Goal: Task Accomplishment & Management: Use online tool/utility

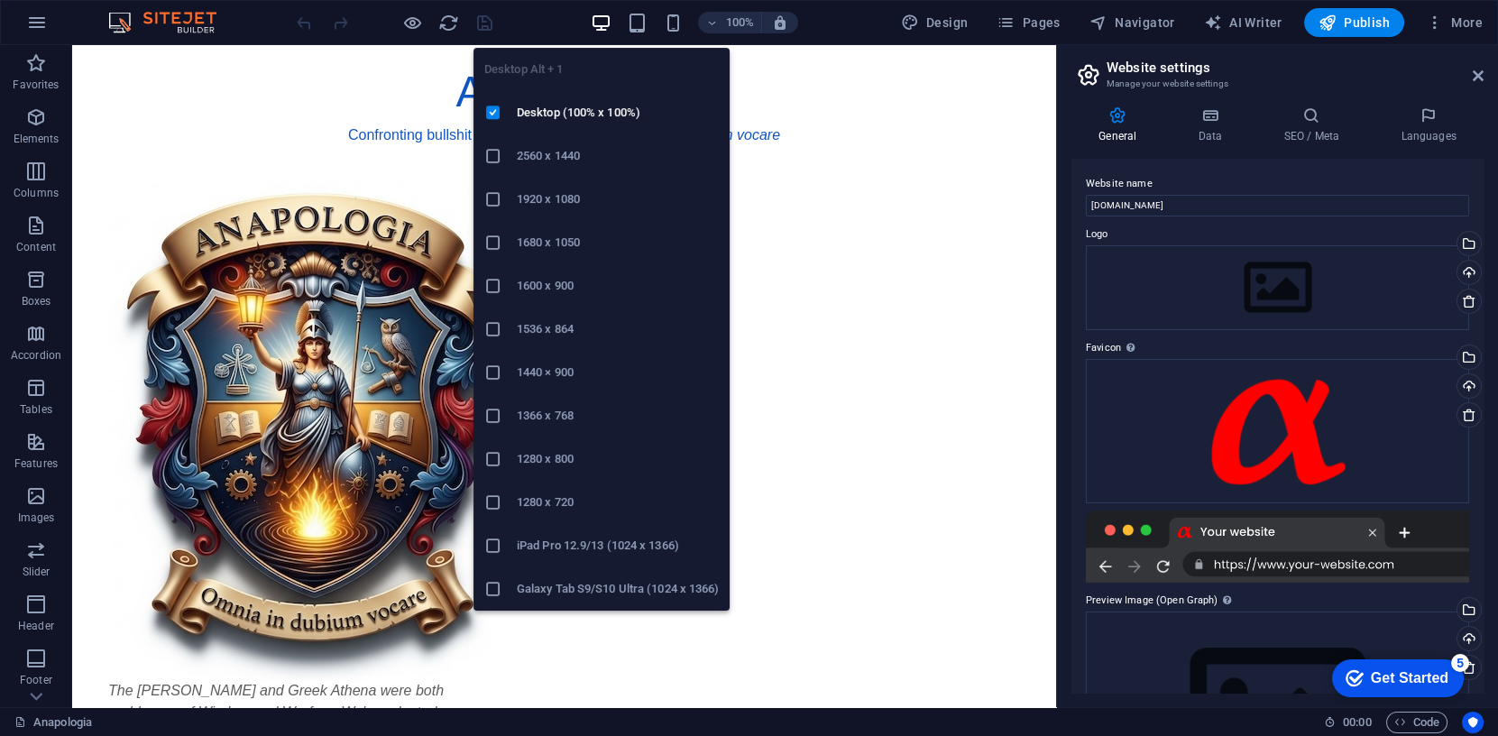
scroll to position [10, 0]
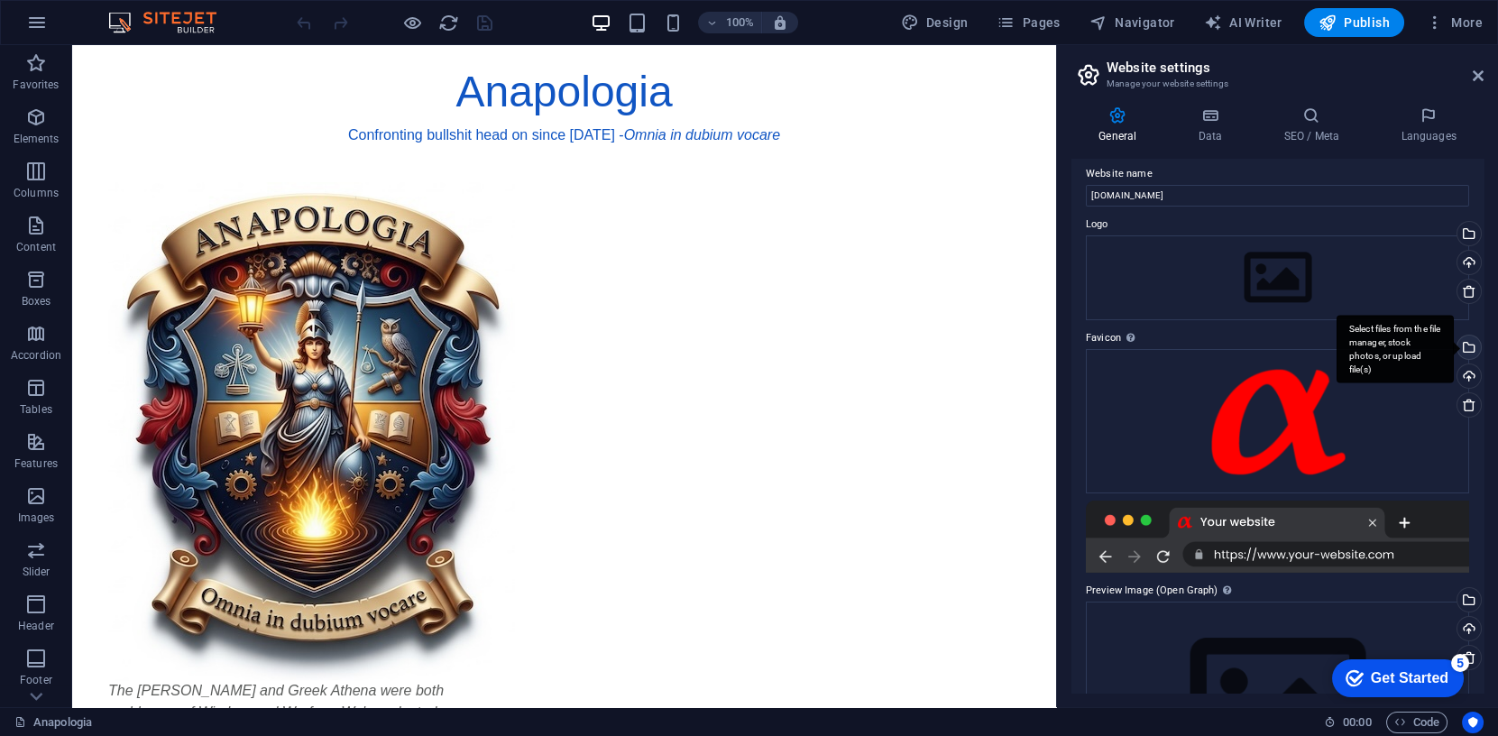
click at [1454, 345] on div "Select files from the file manager, stock photos, or upload file(s)" at bounding box center [1395, 350] width 117 height 68
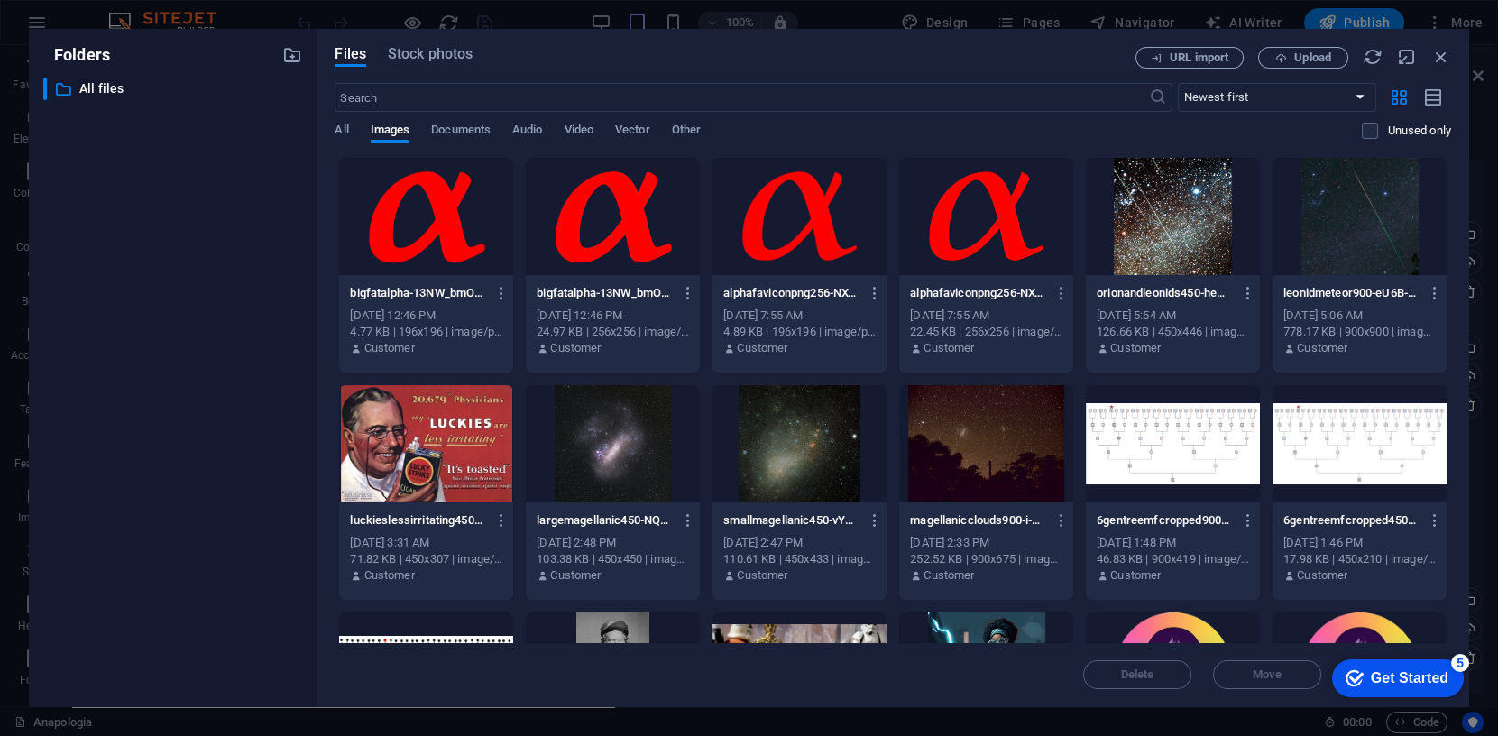
click at [945, 210] on div at bounding box center [986, 216] width 174 height 117
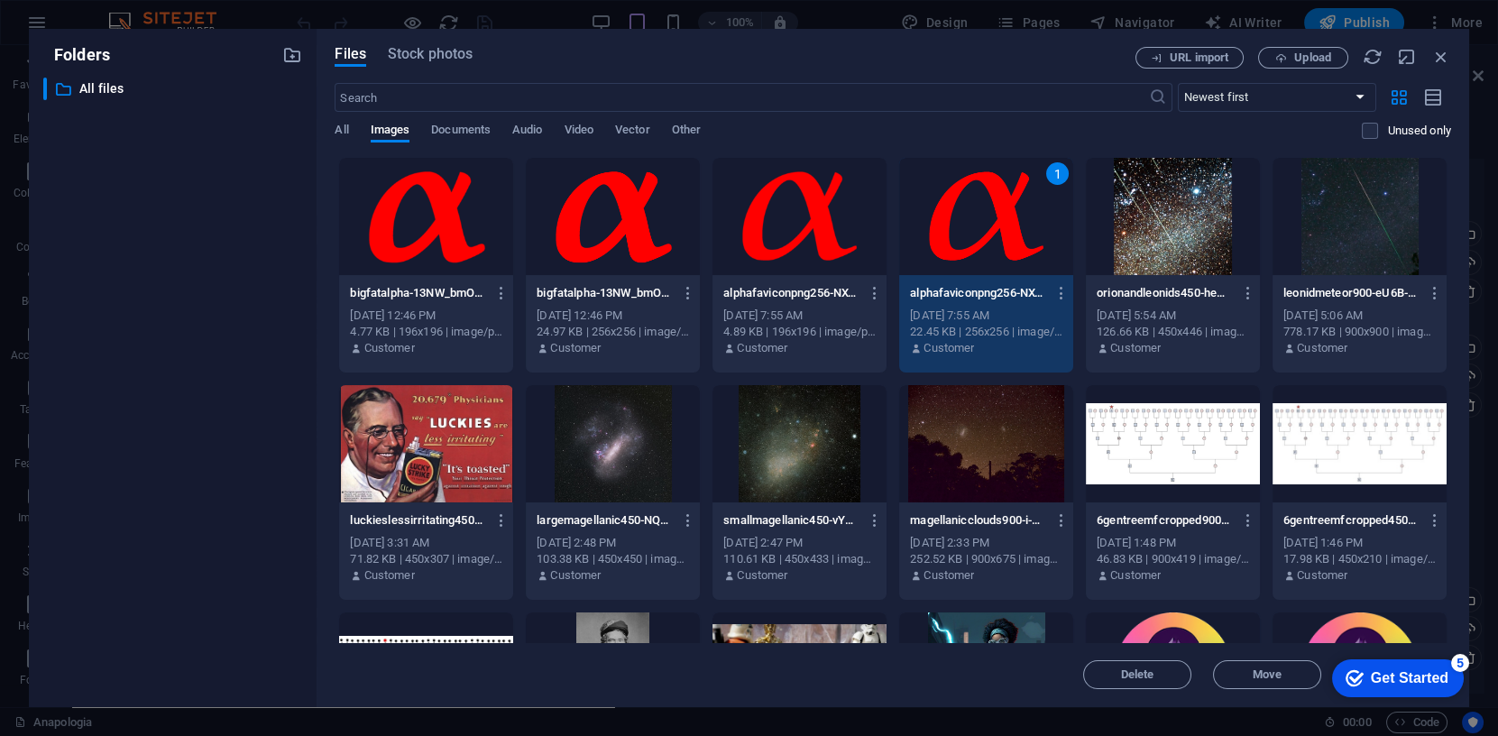
click at [945, 210] on div "1" at bounding box center [986, 216] width 174 height 117
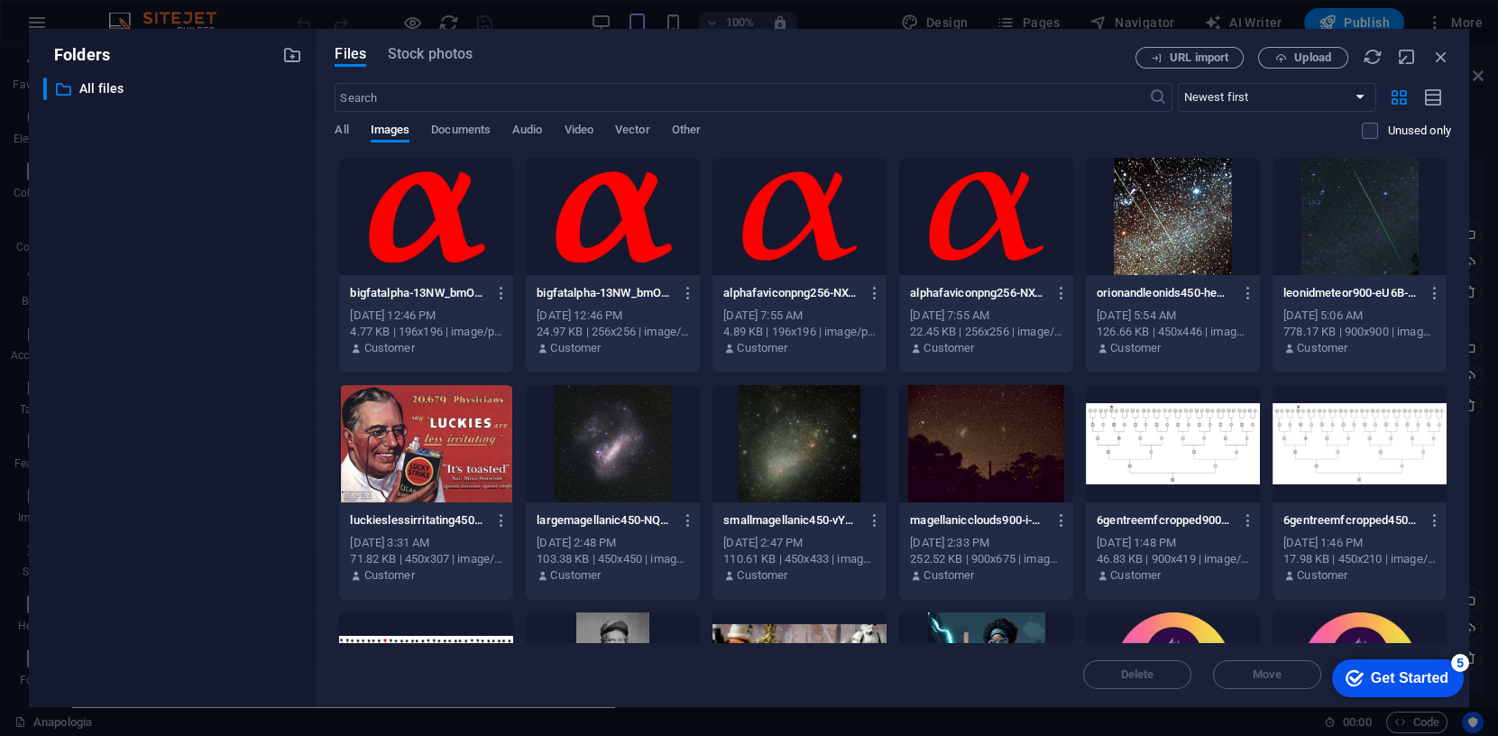
click at [945, 210] on div at bounding box center [986, 216] width 174 height 117
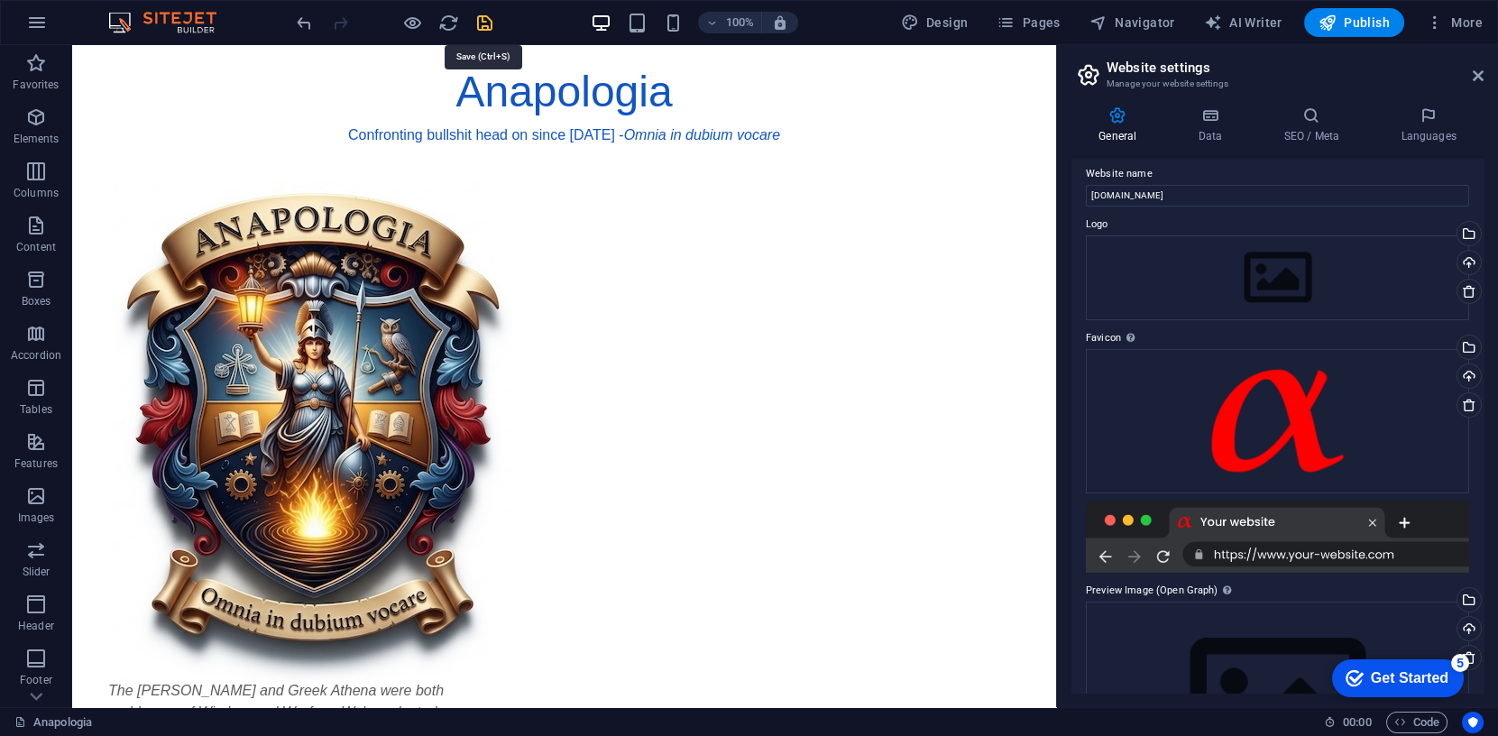
click at [483, 20] on icon "save" at bounding box center [484, 23] width 21 height 21
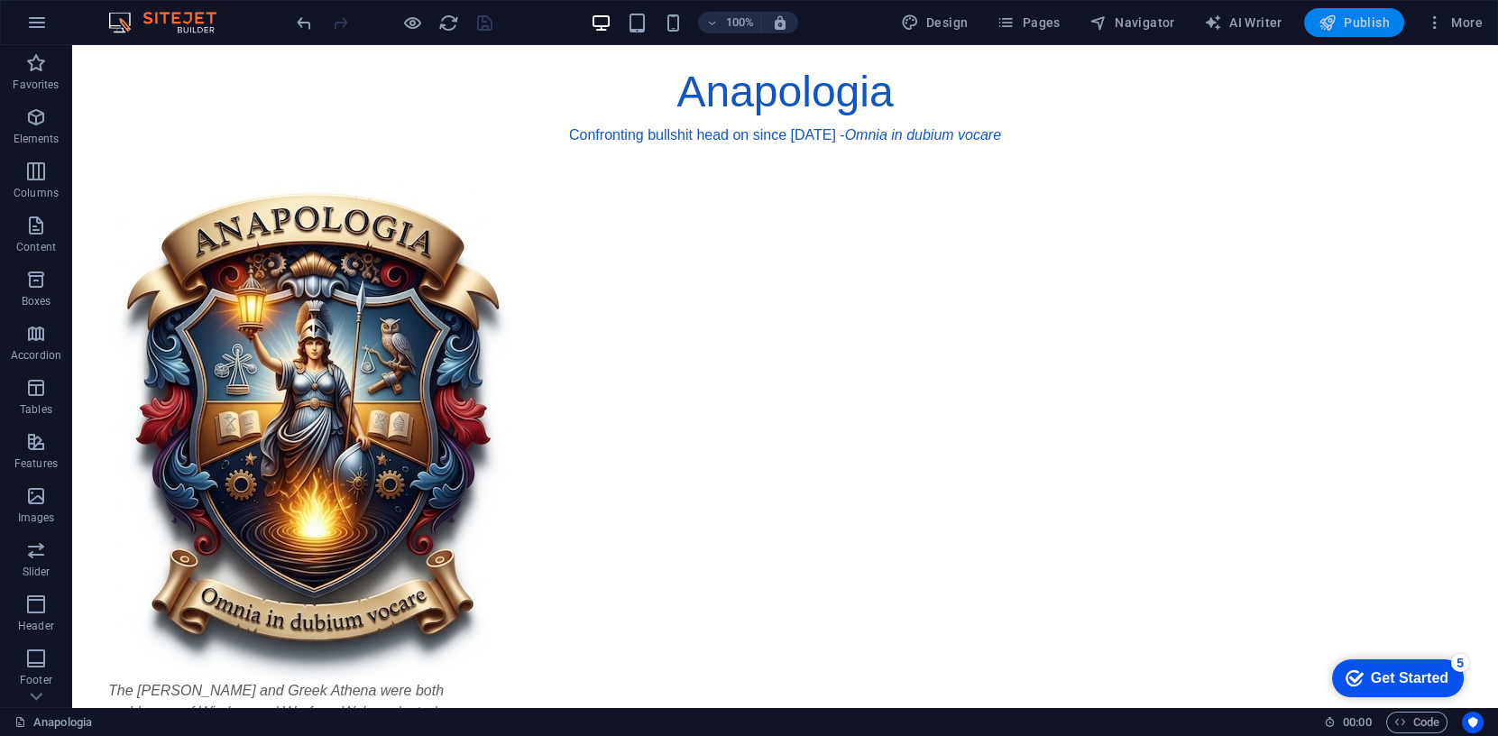
click at [1347, 14] on span "Publish" at bounding box center [1354, 23] width 71 height 18
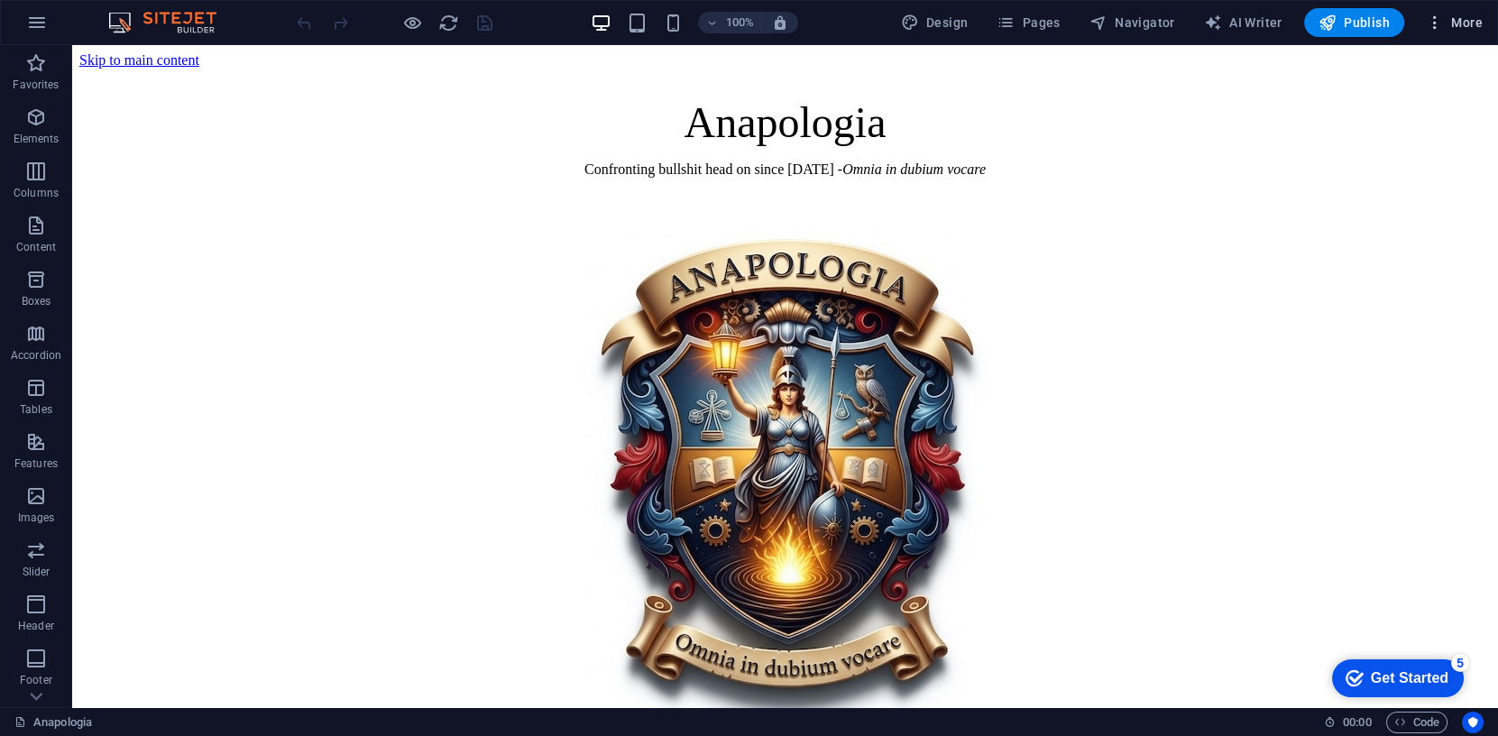
click at [1467, 16] on span "More" at bounding box center [1454, 23] width 57 height 18
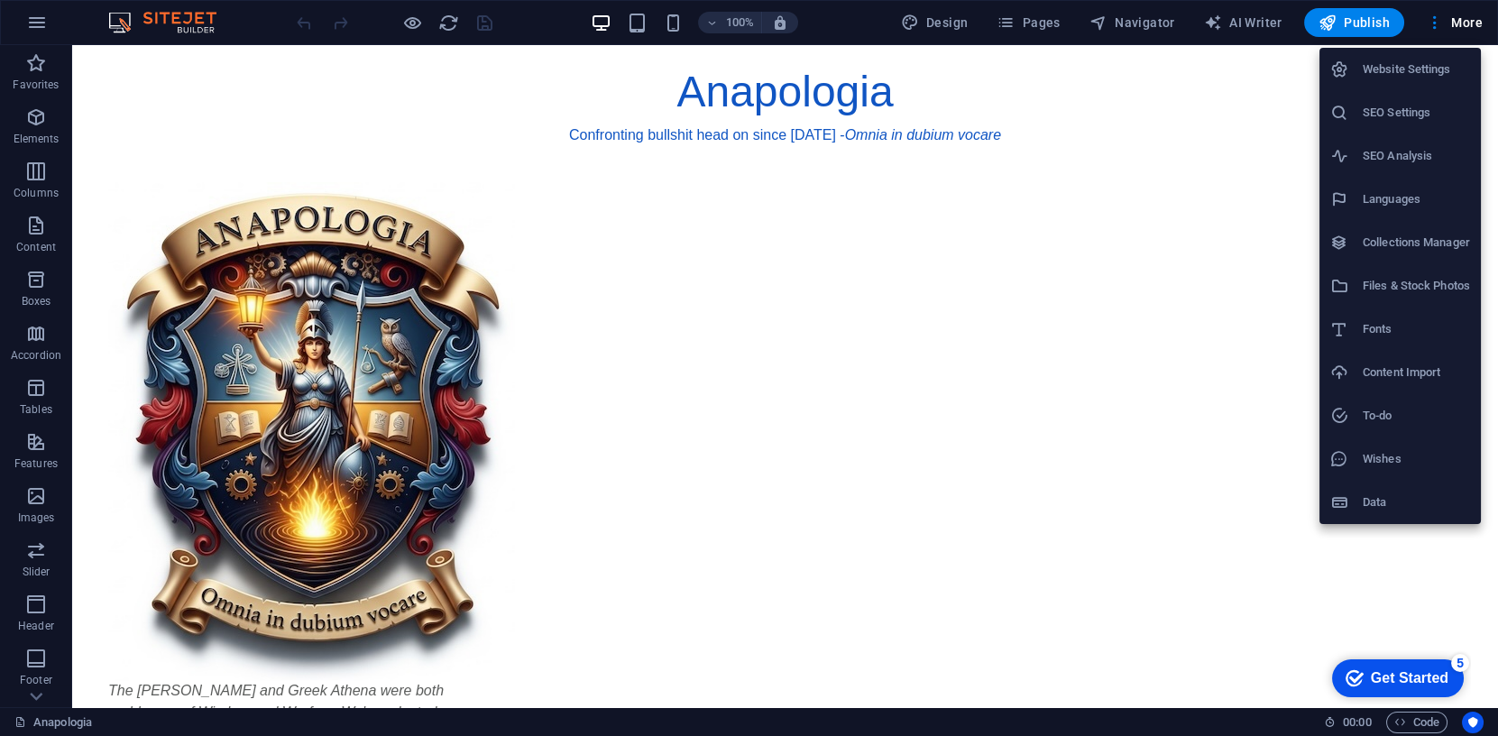
click at [1411, 66] on h6 "Website Settings" at bounding box center [1416, 70] width 107 height 22
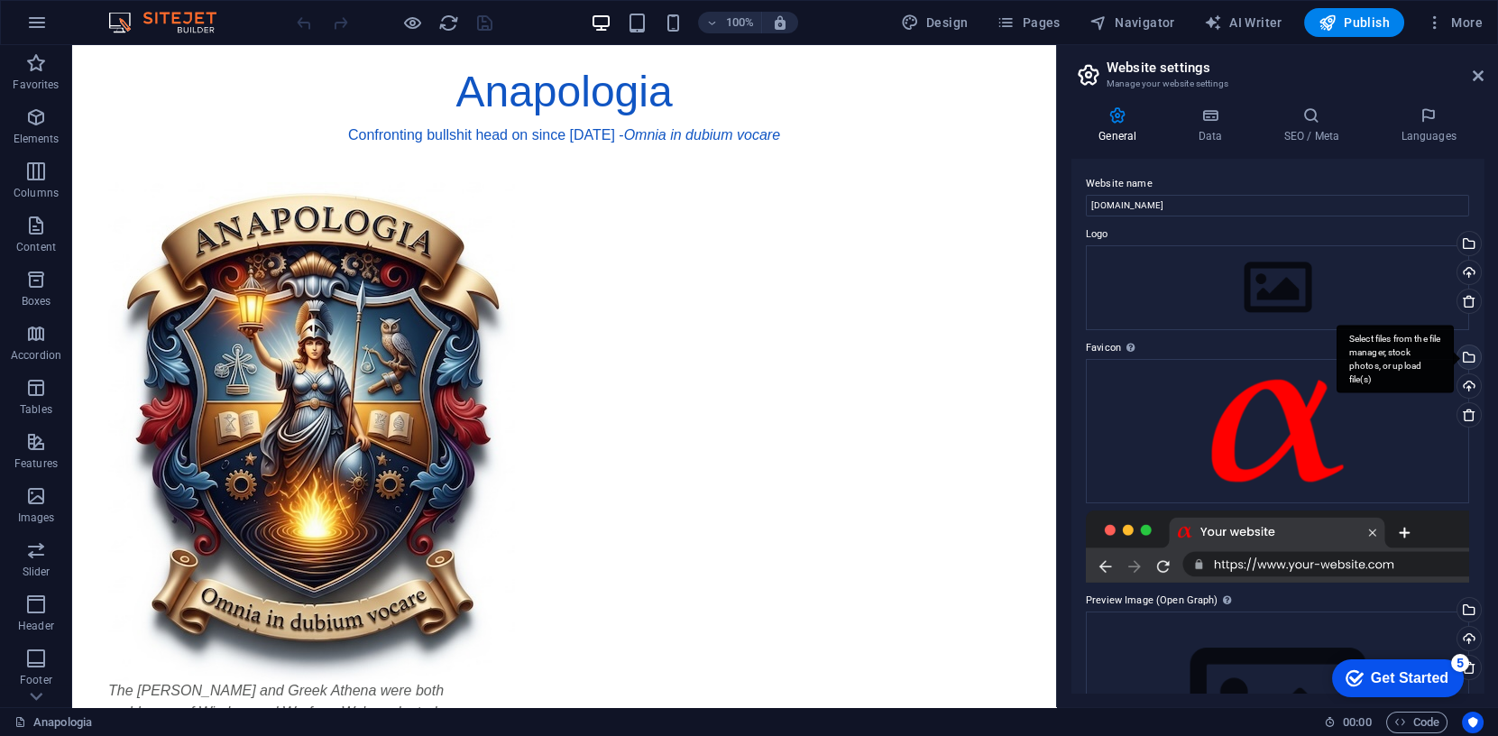
click at [1467, 355] on div "Select files from the file manager, stock photos, or upload file(s)" at bounding box center [1467, 358] width 27 height 27
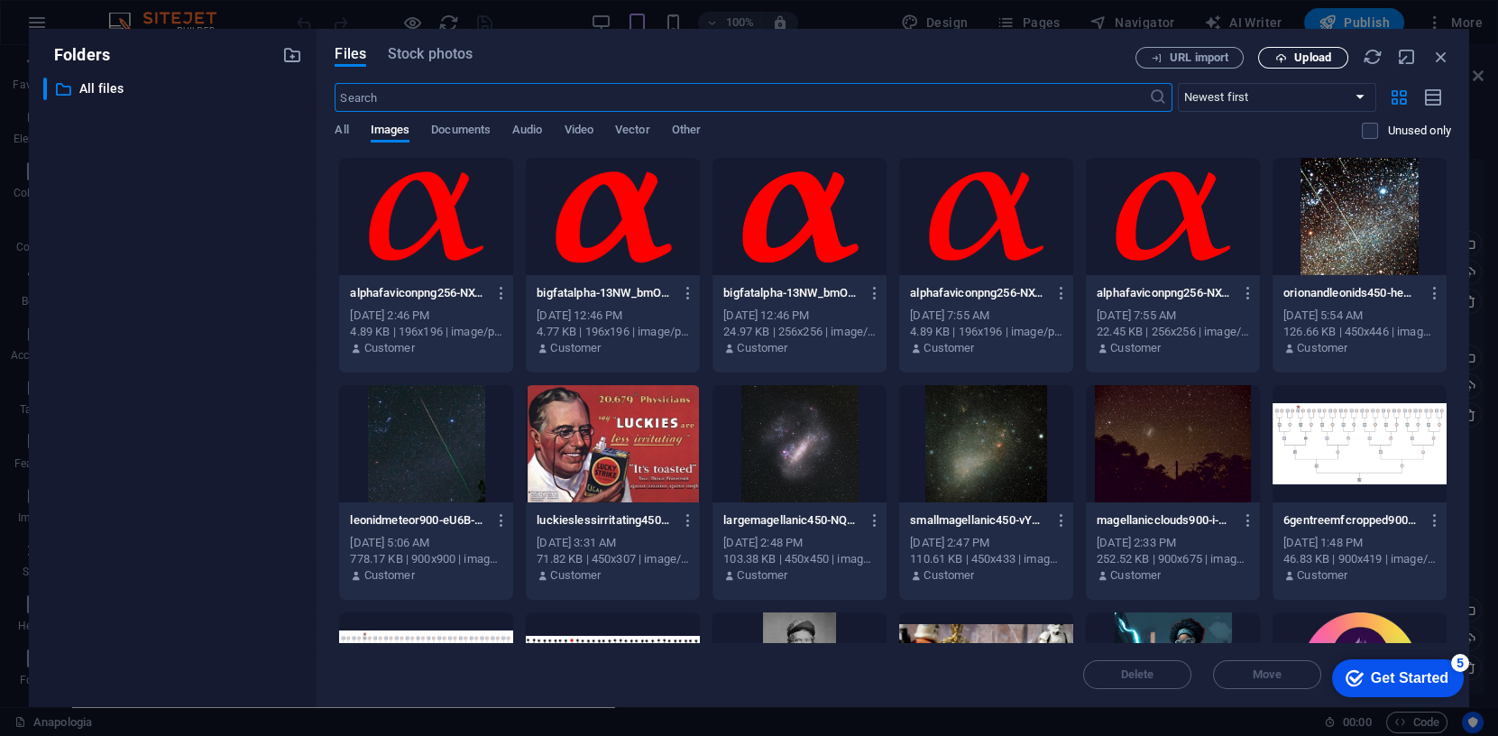
click at [1292, 58] on span "Upload" at bounding box center [1303, 58] width 74 height 12
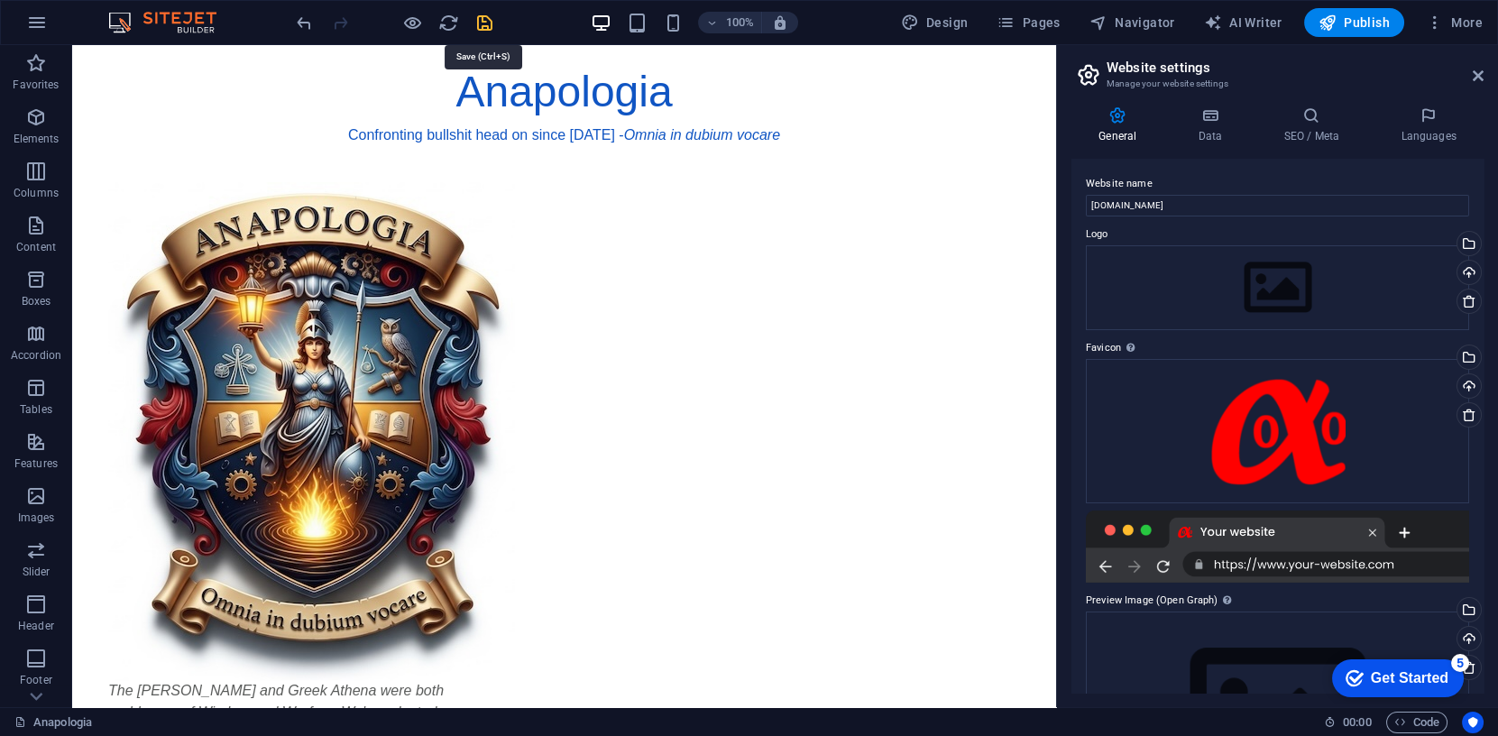
click at [480, 21] on icon "save" at bounding box center [484, 23] width 21 height 21
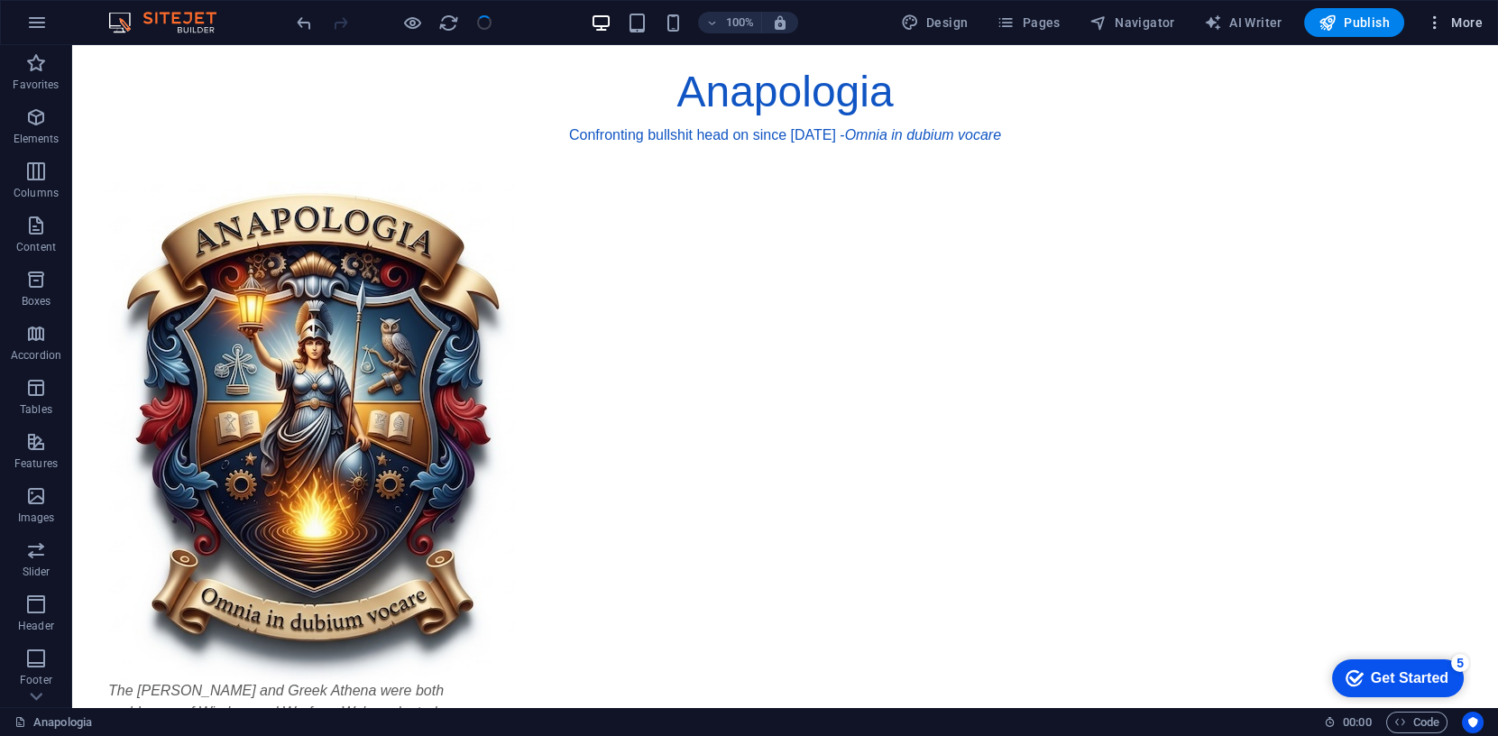
click at [1463, 21] on span "More" at bounding box center [1454, 23] width 57 height 18
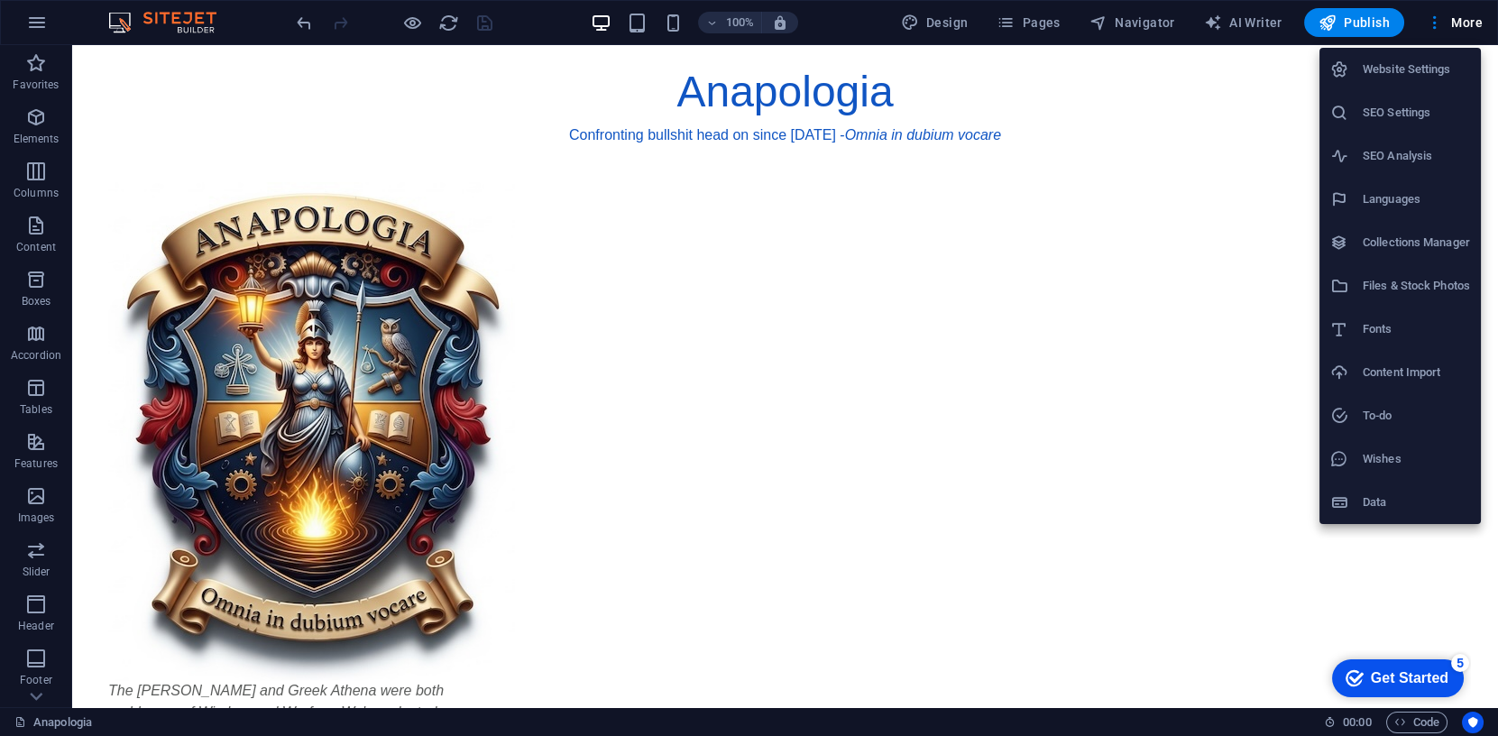
click at [1428, 69] on h6 "Website Settings" at bounding box center [1416, 70] width 107 height 22
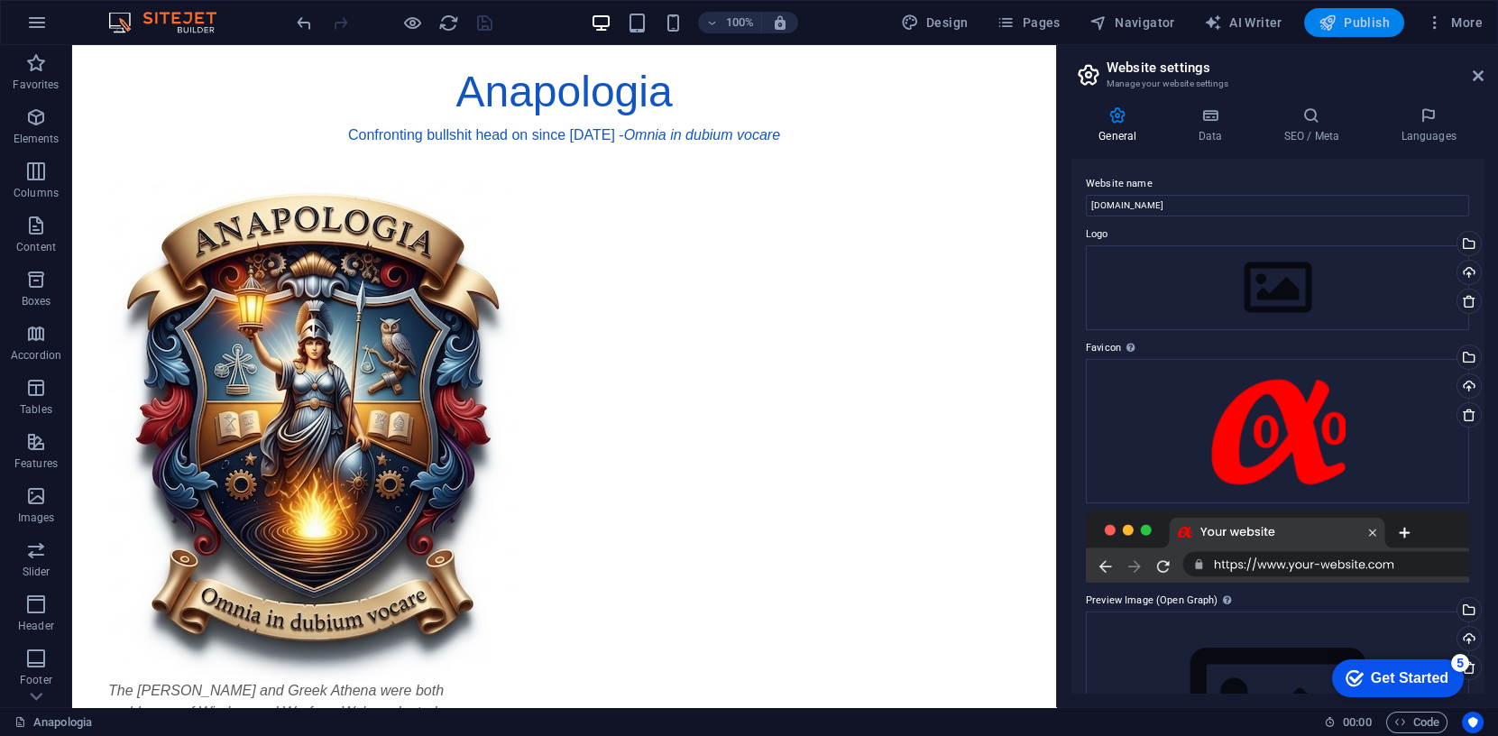
click at [1362, 22] on span "Publish" at bounding box center [1354, 23] width 71 height 18
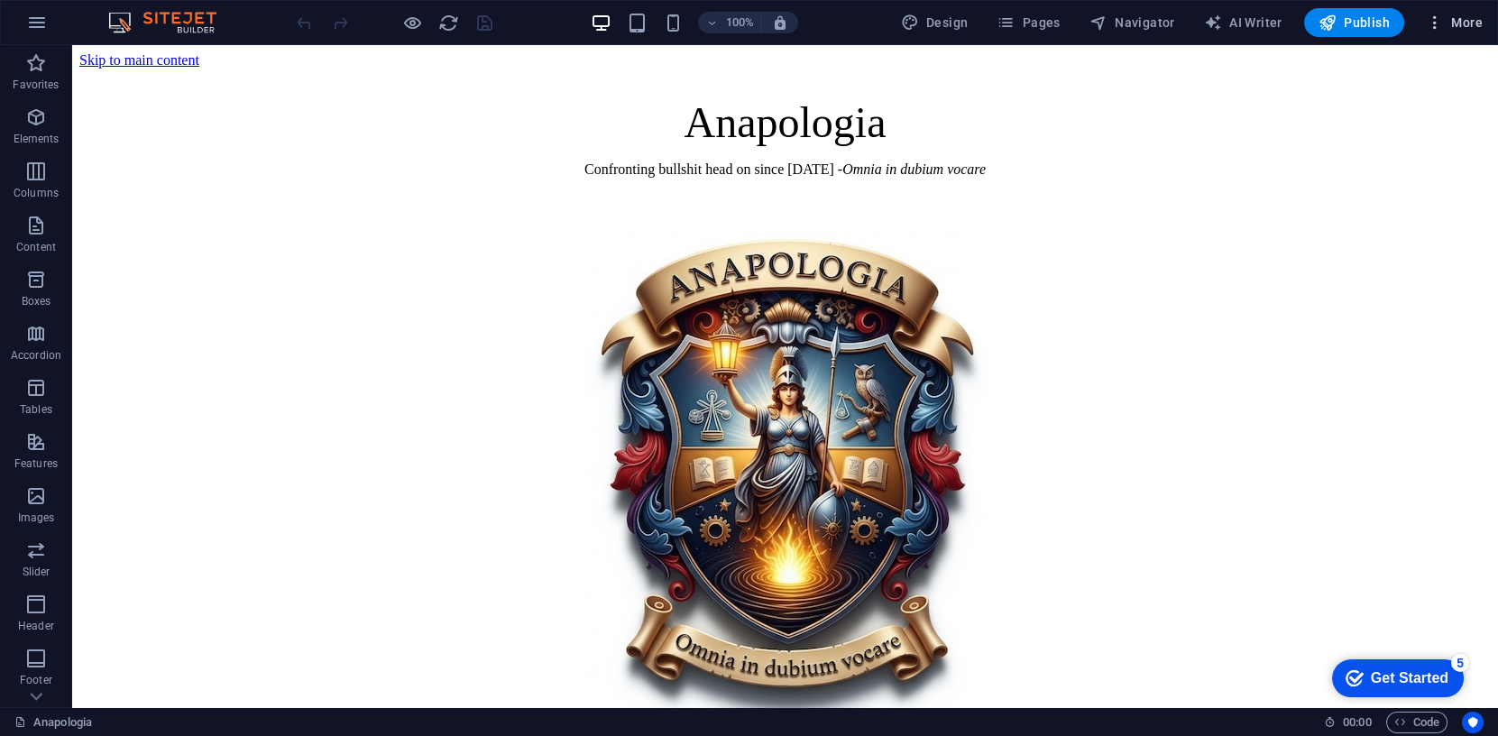
click at [1460, 19] on span "More" at bounding box center [1454, 23] width 57 height 18
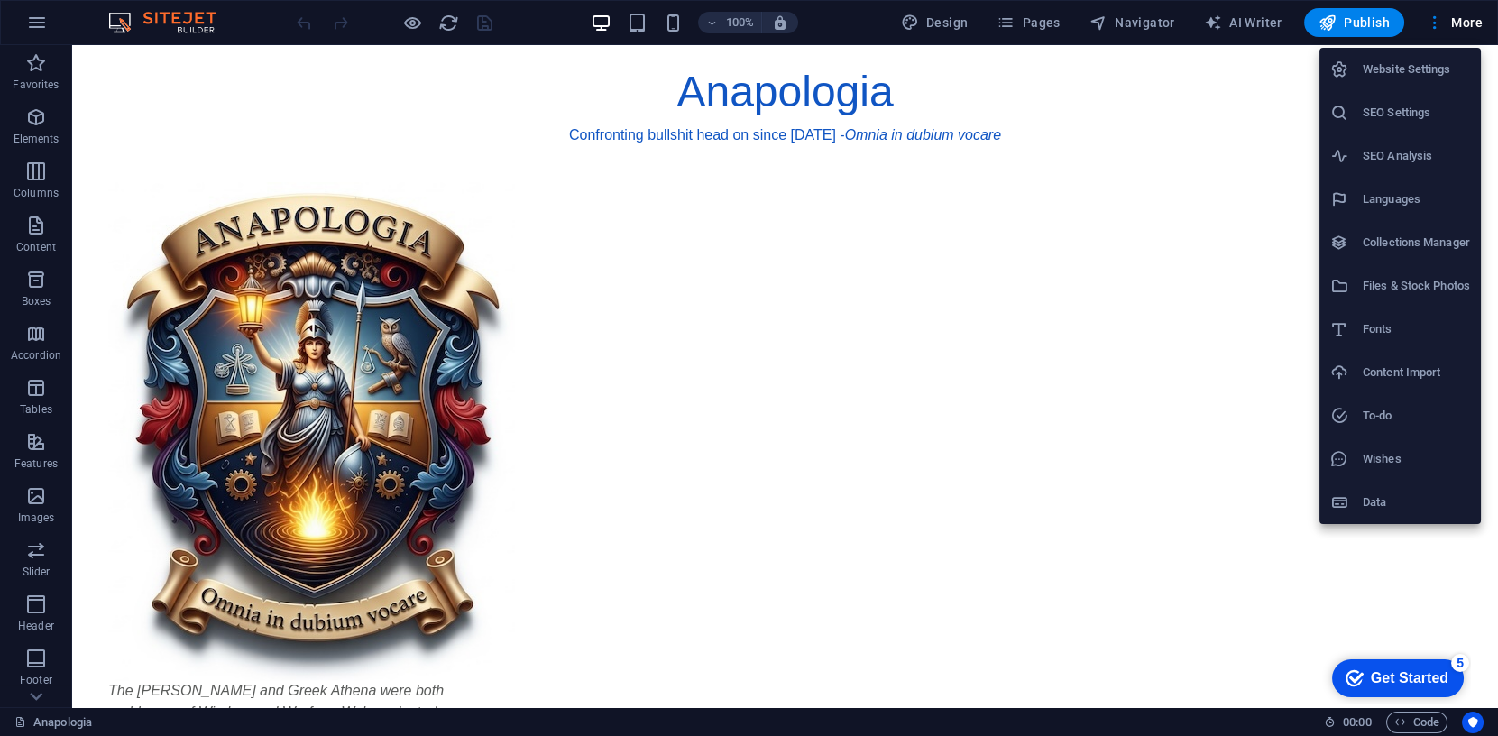
click at [1421, 65] on h6 "Website Settings" at bounding box center [1416, 70] width 107 height 22
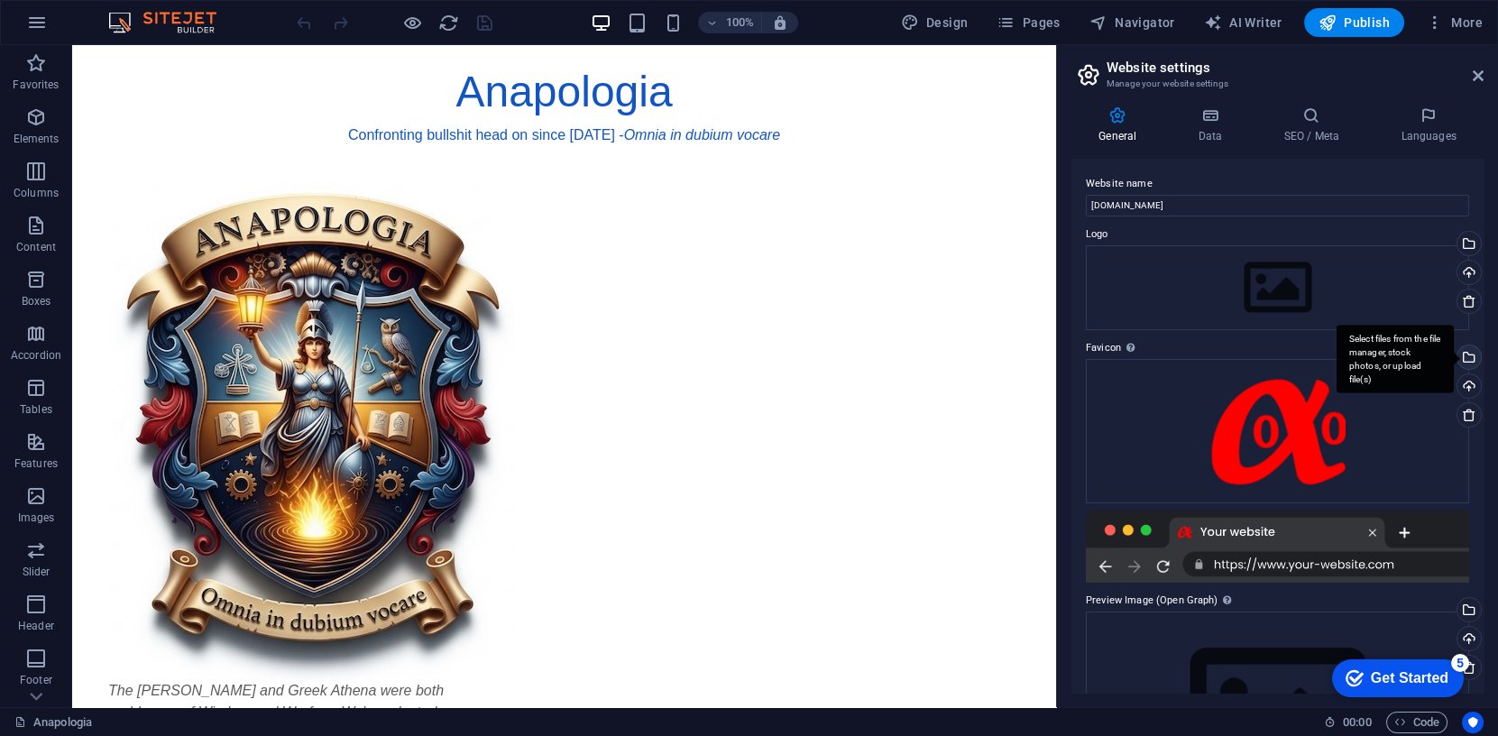
click at [1465, 355] on div "Select files from the file manager, stock photos, or upload file(s)" at bounding box center [1467, 358] width 27 height 27
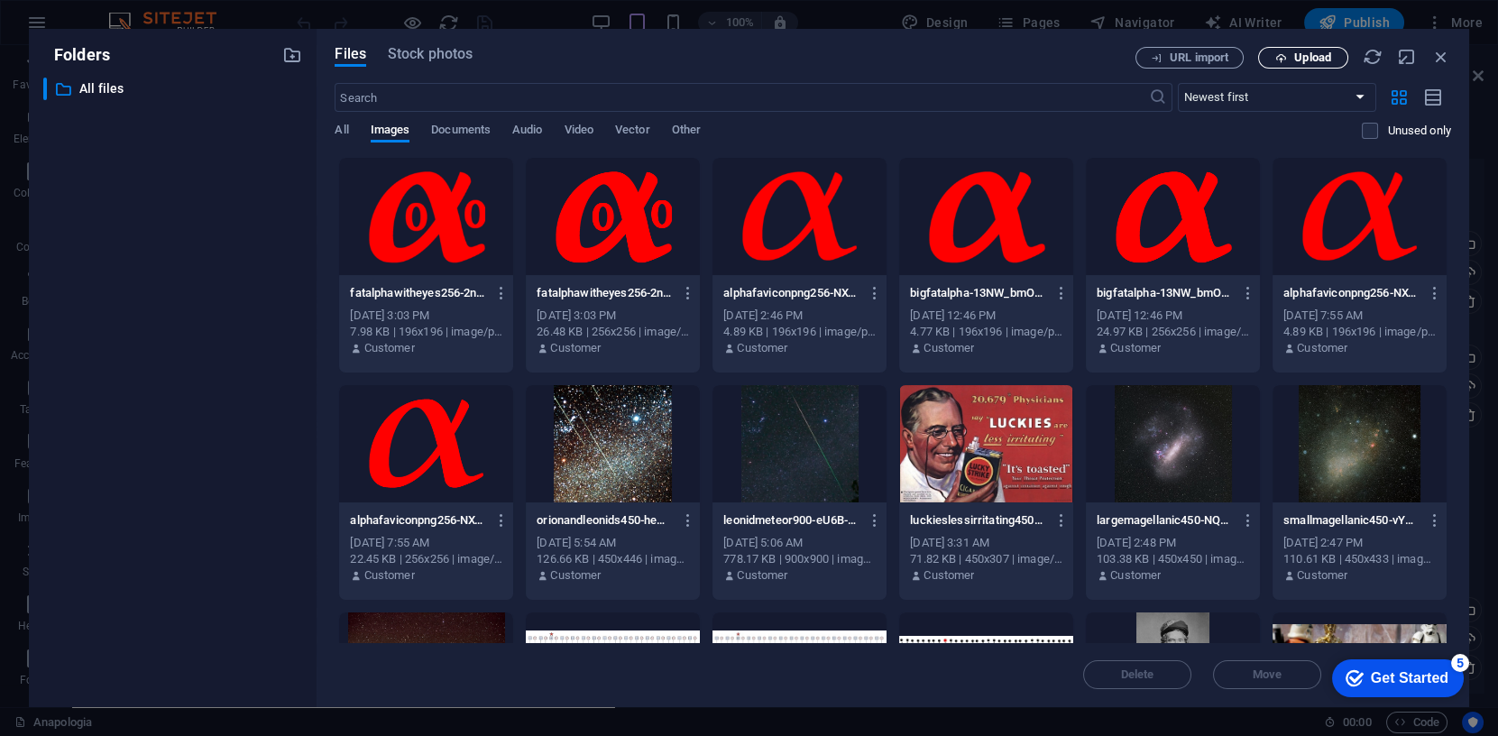
click at [1294, 60] on span "Upload" at bounding box center [1312, 57] width 37 height 11
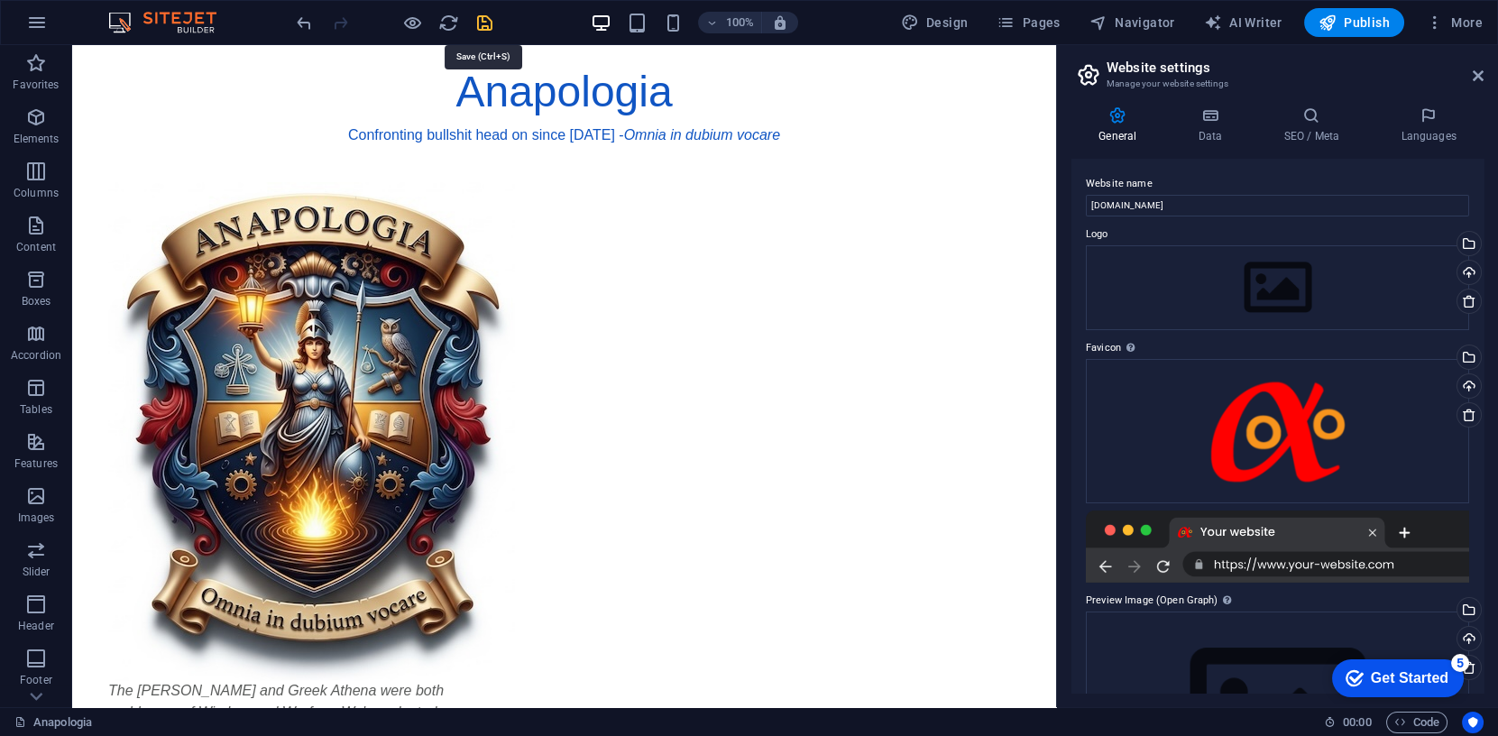
click at [483, 23] on icon "save" at bounding box center [484, 23] width 21 height 21
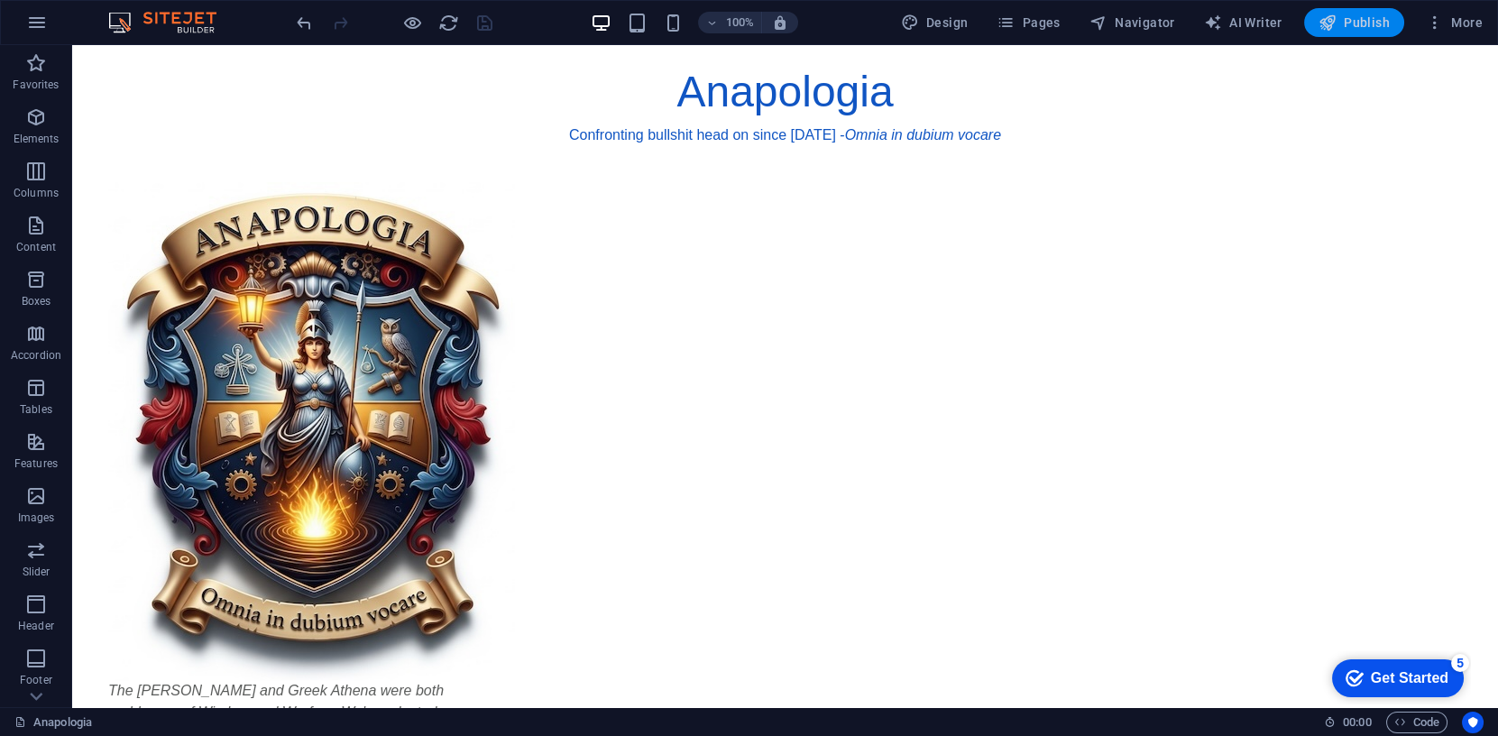
click at [1361, 22] on span "Publish" at bounding box center [1354, 23] width 71 height 18
